Goal: Check status: Check status

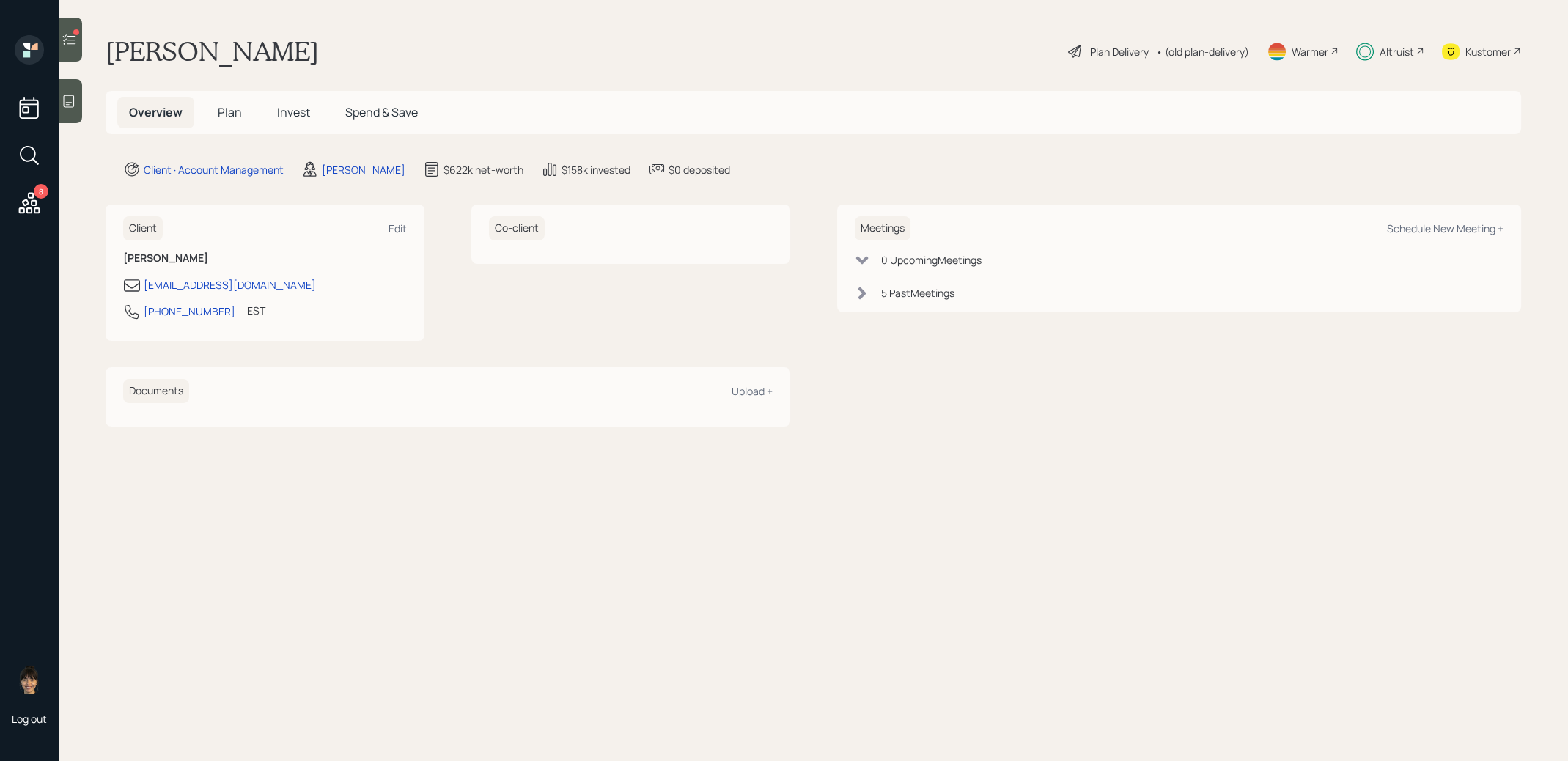
click at [295, 114] on span "Invest" at bounding box center [293, 112] width 33 height 16
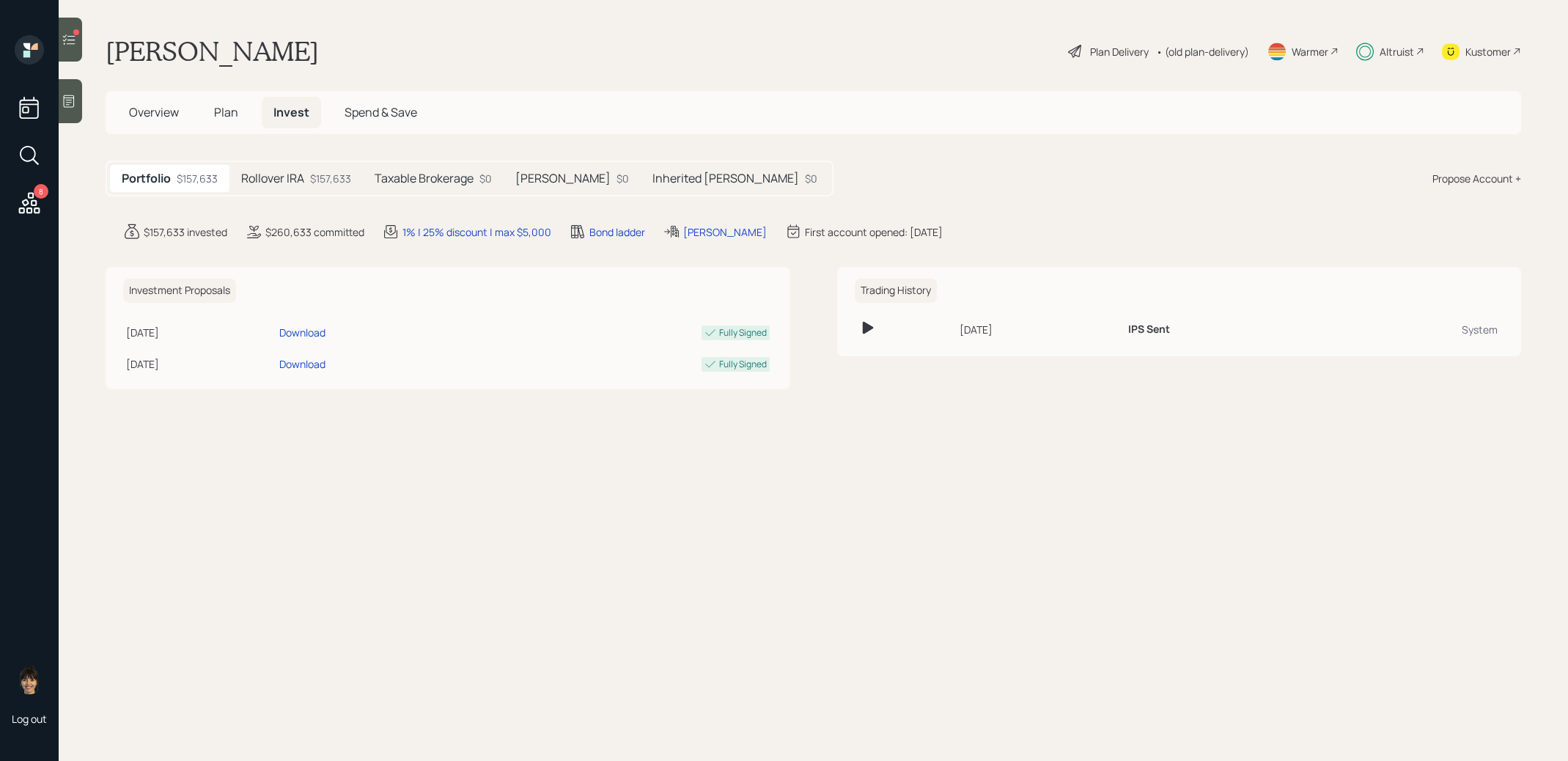
click at [439, 178] on h5 "Taxable Brokerage" at bounding box center [424, 178] width 99 height 14
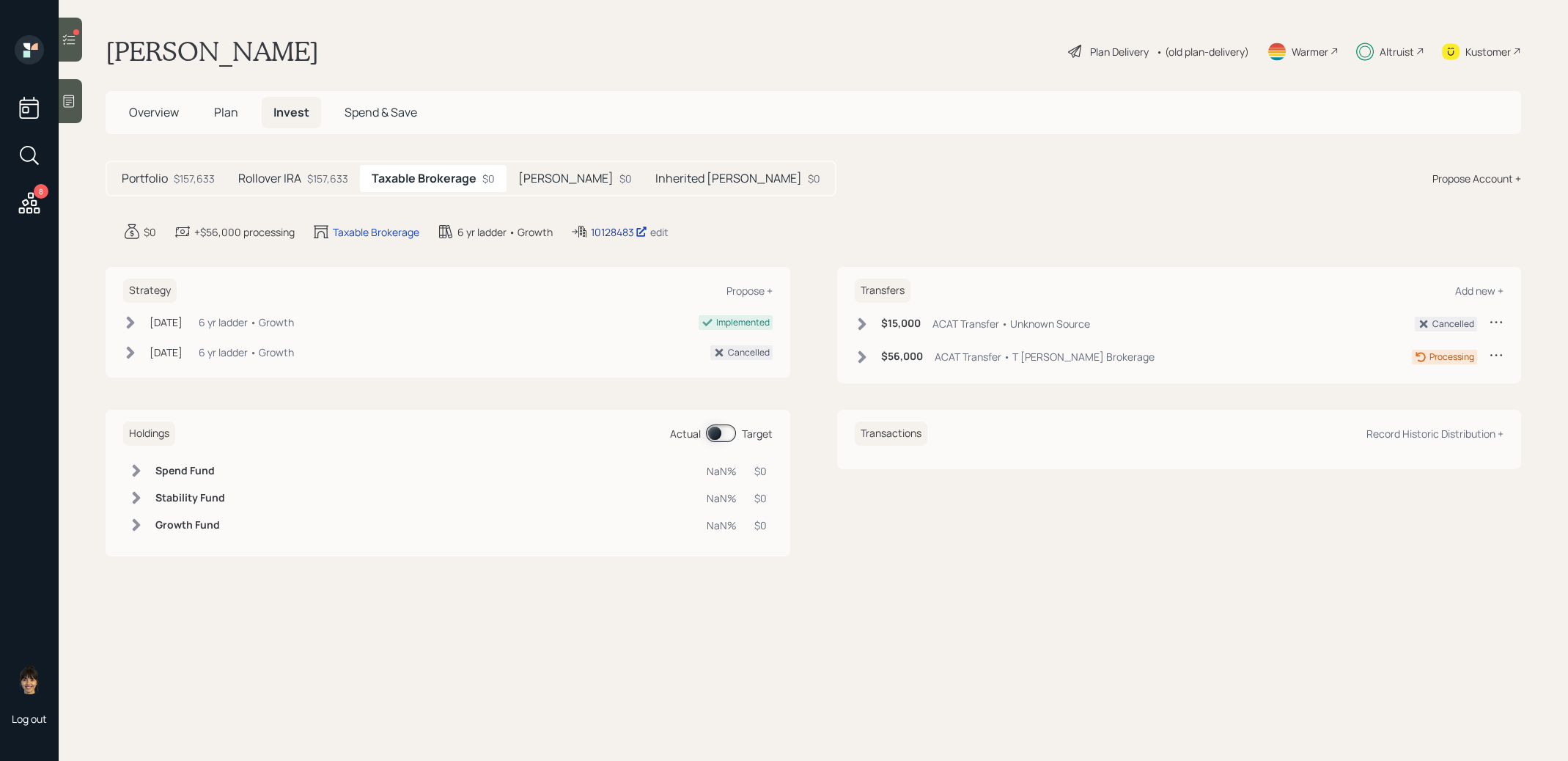
click at [614, 233] on div "10128483" at bounding box center [619, 232] width 57 height 15
